Goal: Task Accomplishment & Management: Use online tool/utility

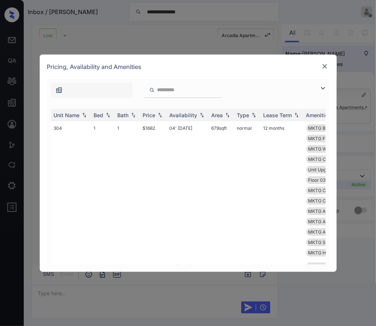
click at [323, 68] on img at bounding box center [324, 66] width 7 height 7
click at [327, 66] on img at bounding box center [324, 66] width 7 height 7
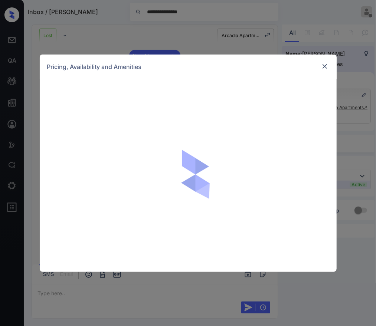
scroll to position [3, 0]
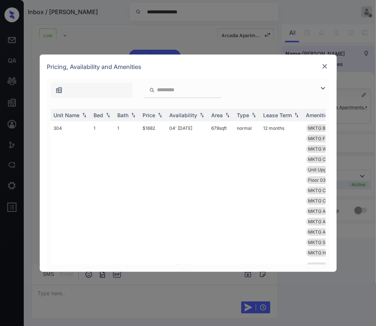
click at [321, 69] on img at bounding box center [324, 66] width 7 height 7
